Goal: Task Accomplishment & Management: Manage account settings

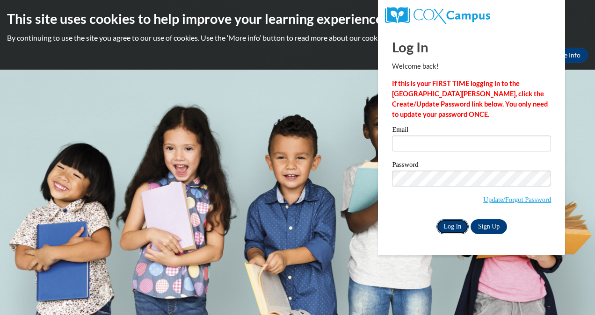
click at [450, 224] on input "Log In" at bounding box center [452, 226] width 33 height 15
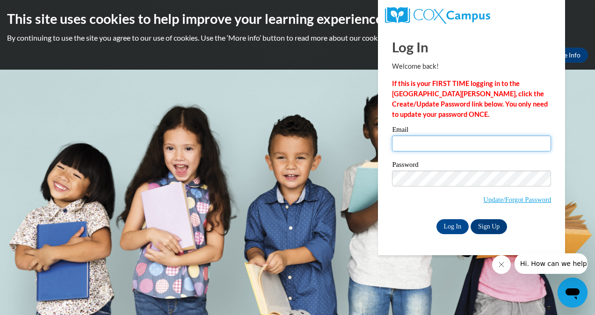
click at [418, 144] on input "Email" at bounding box center [471, 144] width 159 height 16
click at [345, 7] on div "This site uses cookies to help improve your learning experience. By continuing …" at bounding box center [297, 35] width 595 height 70
